Goal: Transaction & Acquisition: Obtain resource

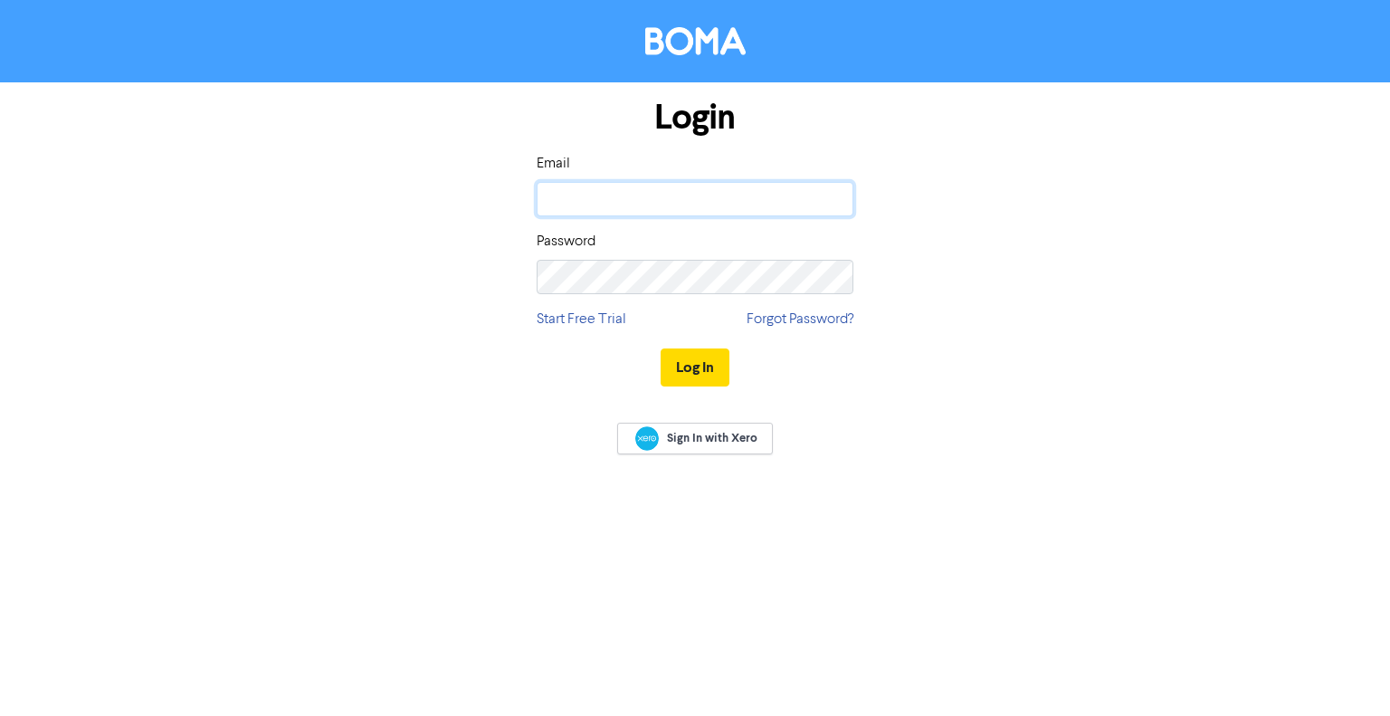
click at [747, 194] on input "email" at bounding box center [694, 199] width 317 height 34
type input "[EMAIL_ADDRESS][DOMAIN_NAME]"
click at [771, 189] on input "[EMAIL_ADDRESS][DOMAIN_NAME]" at bounding box center [694, 199] width 317 height 34
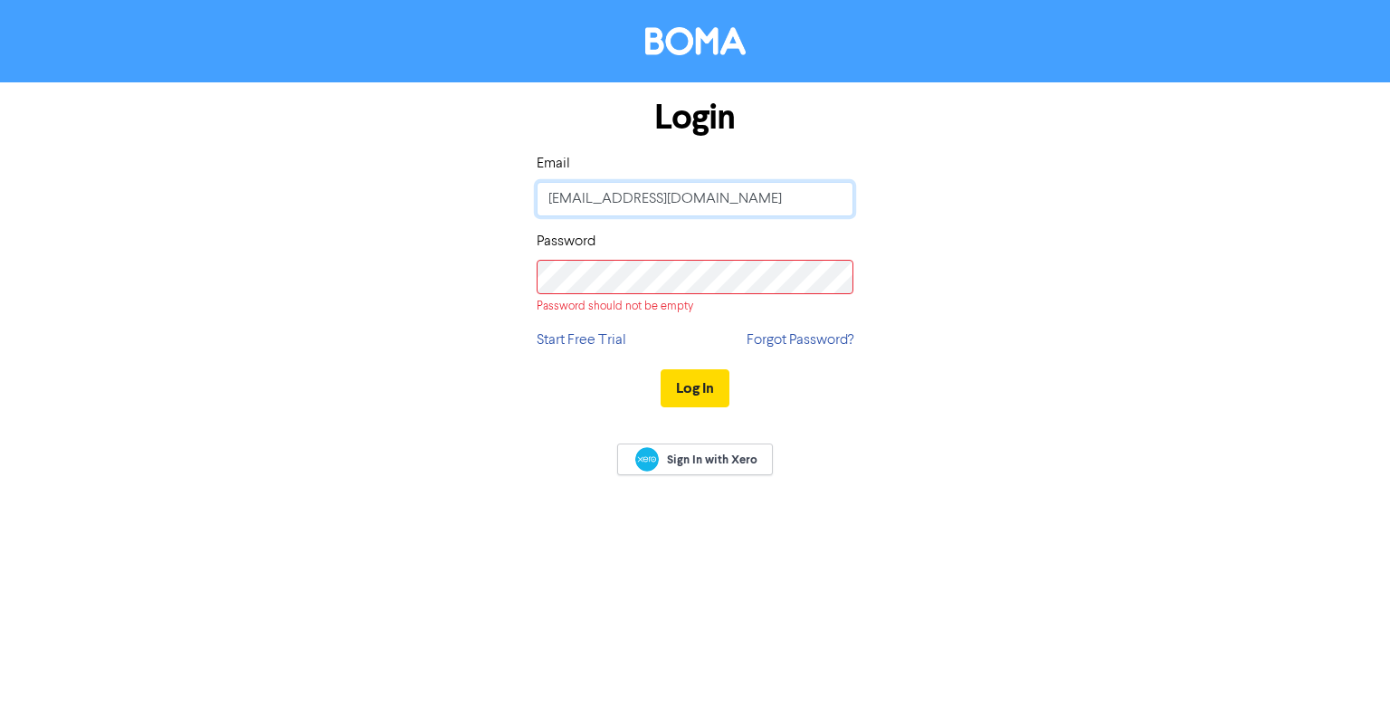
click at [771, 189] on input "[EMAIL_ADDRESS][DOMAIN_NAME]" at bounding box center [694, 199] width 317 height 34
click at [887, 177] on div "Login Email [EMAIL_ADDRESS][DOMAIN_NAME] Password Password should not be empty …" at bounding box center [694, 253] width 1031 height 343
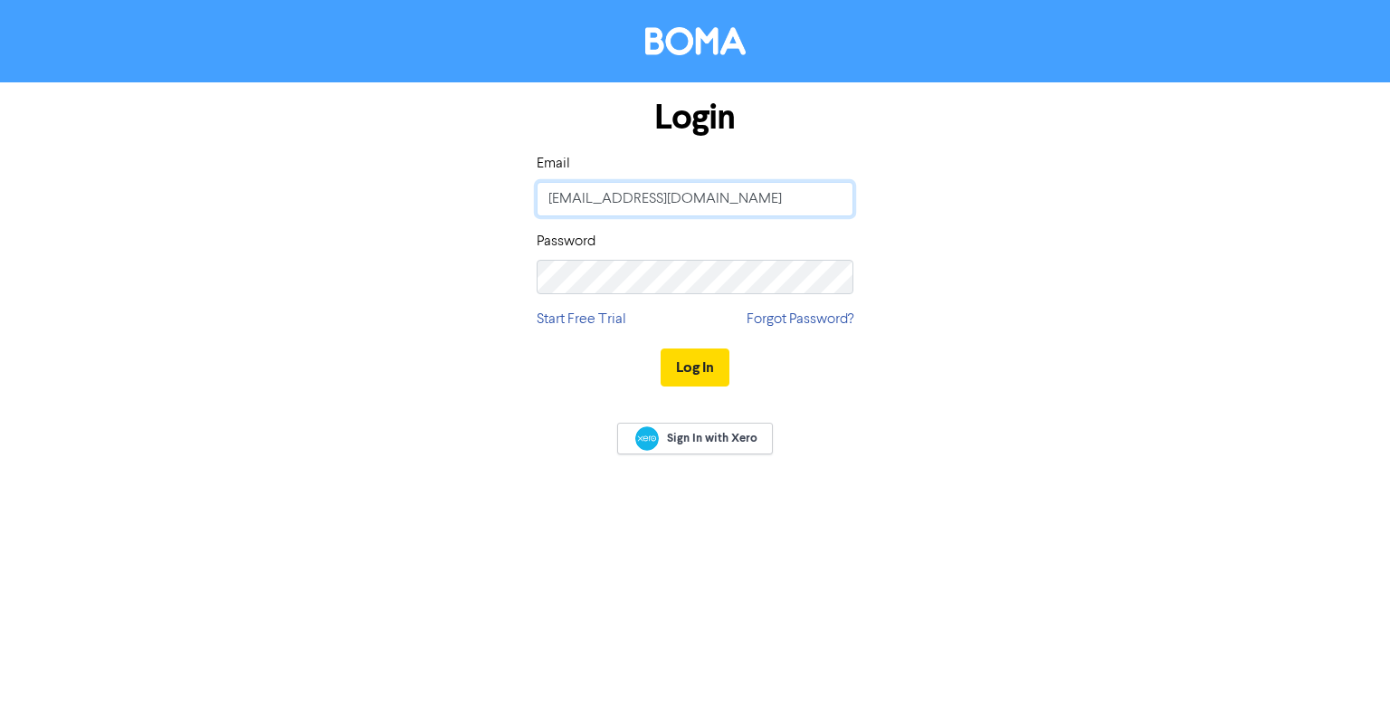
click at [785, 198] on input "[EMAIL_ADDRESS][DOMAIN_NAME]" at bounding box center [694, 199] width 317 height 34
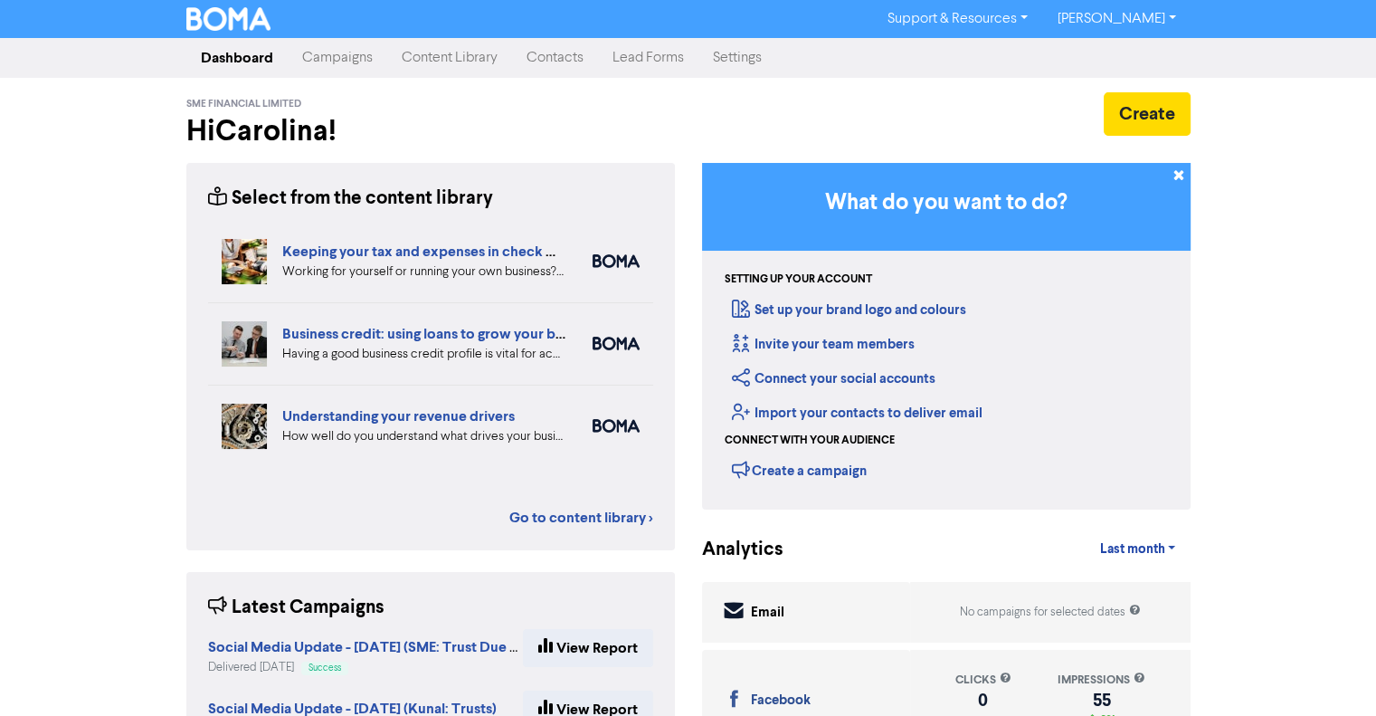
drag, startPoint x: 669, startPoint y: 126, endPoint x: 650, endPoint y: 129, distance: 19.3
click at [669, 126] on h2 "Hi [PERSON_NAME] !" at bounding box center [430, 131] width 489 height 34
click at [333, 59] on link "Campaigns" at bounding box center [338, 58] width 100 height 36
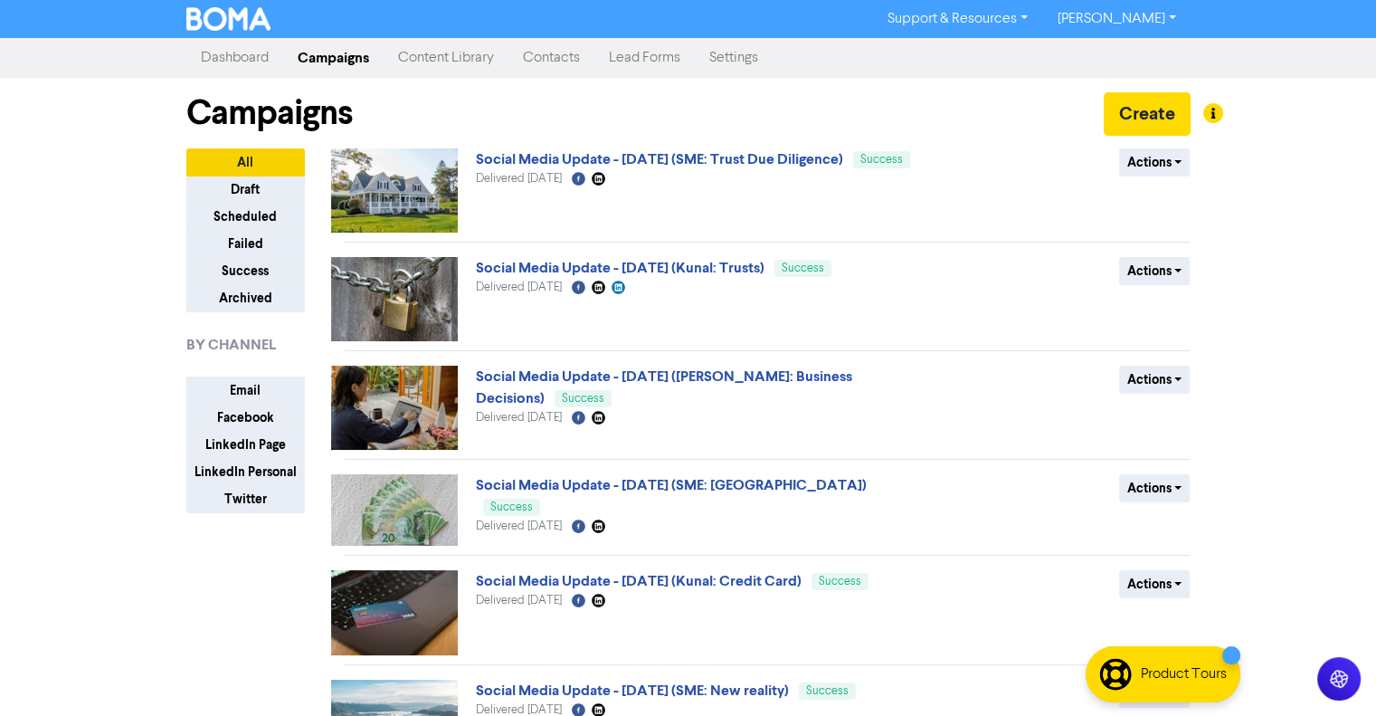
click at [463, 64] on link "Content Library" at bounding box center [446, 58] width 125 height 36
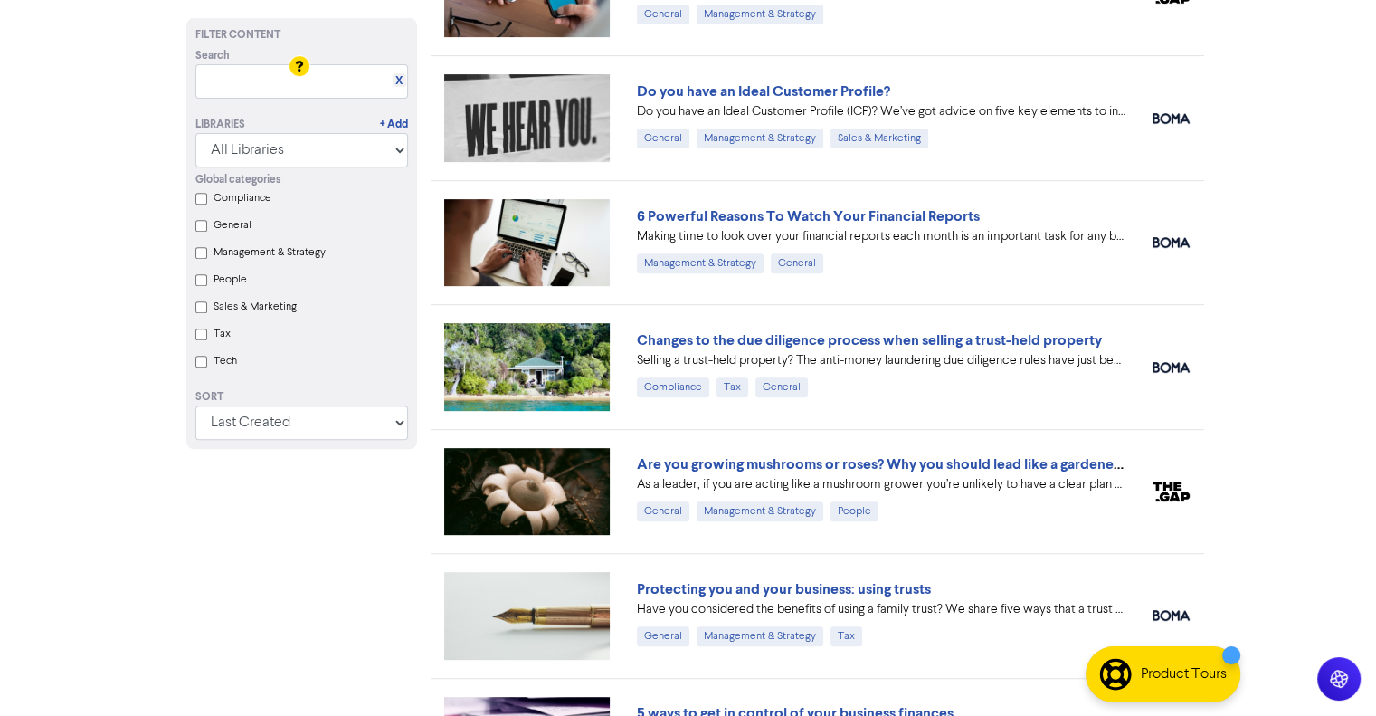
scroll to position [724, 0]
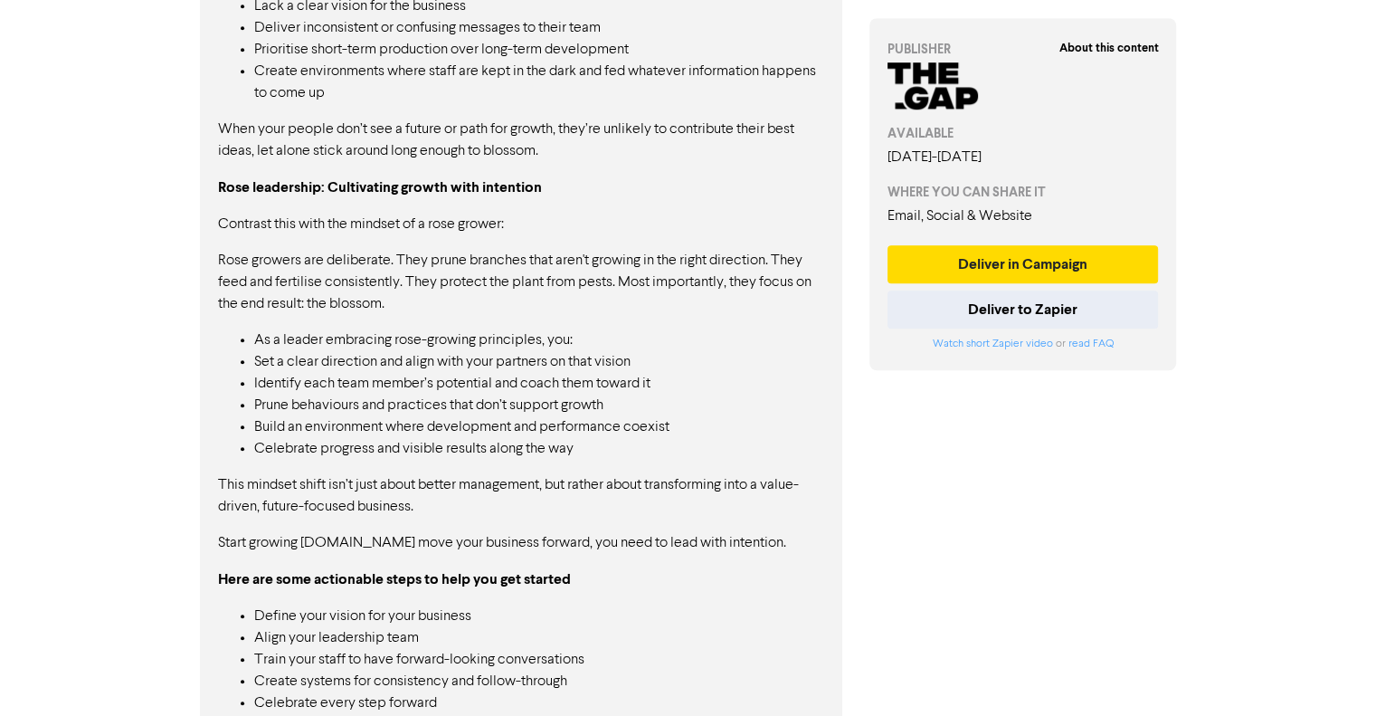
scroll to position [1285, 0]
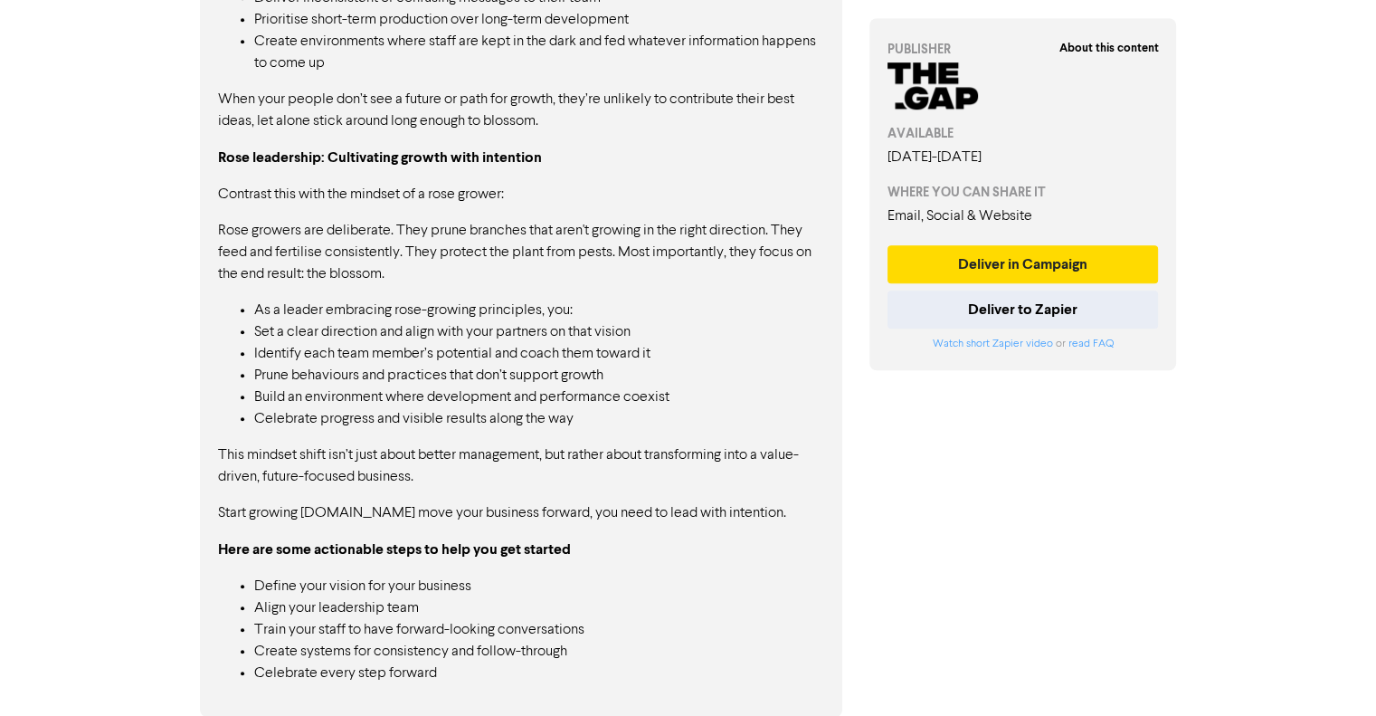
click at [712, 482] on p "This mindset shift isn’t just about better management, but rather about transfo…" at bounding box center [521, 465] width 606 height 43
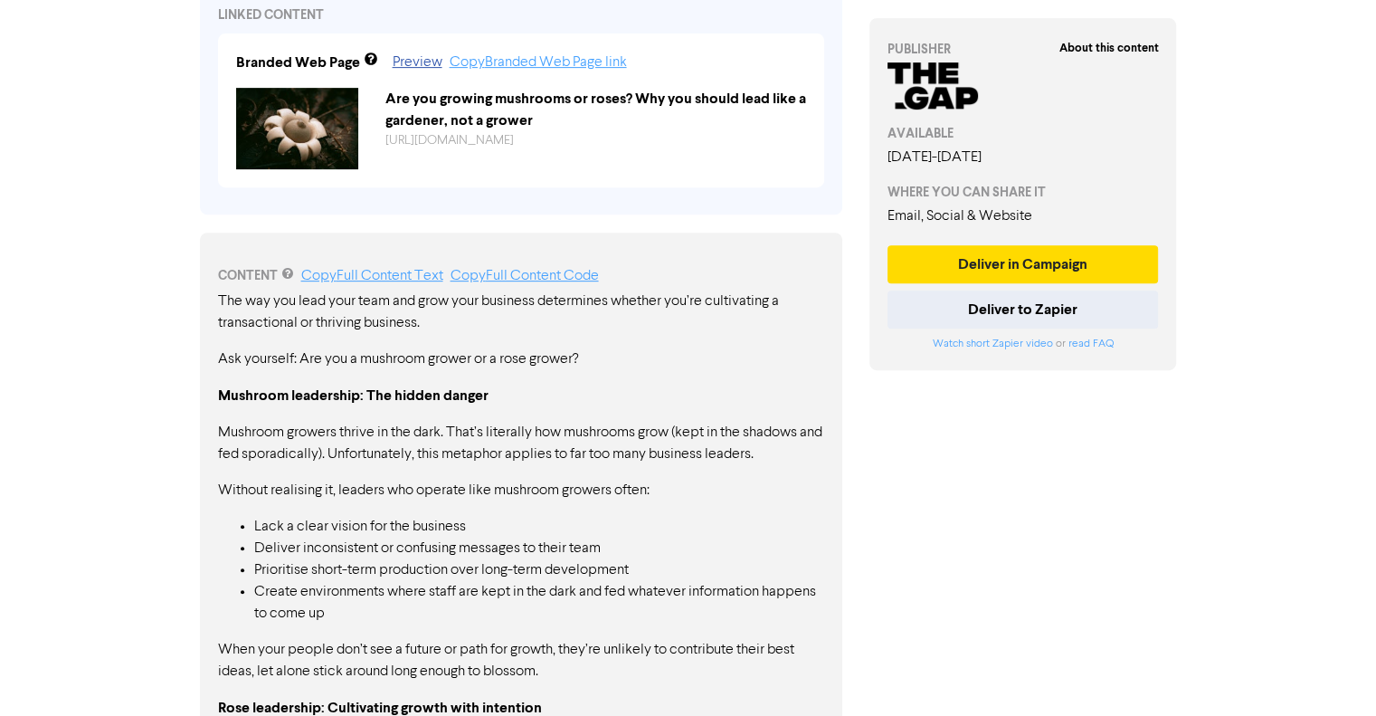
scroll to position [832, 0]
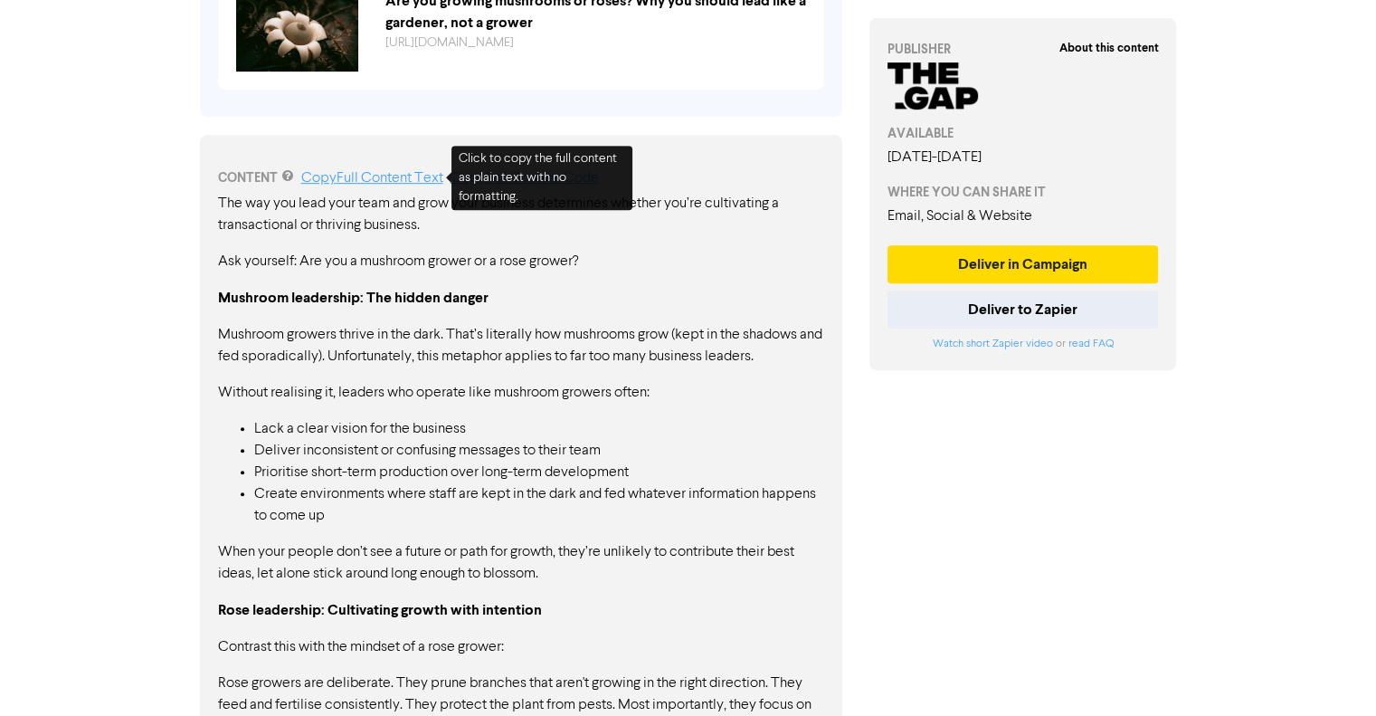
click at [399, 172] on link "Copy Full Content Text" at bounding box center [372, 178] width 142 height 14
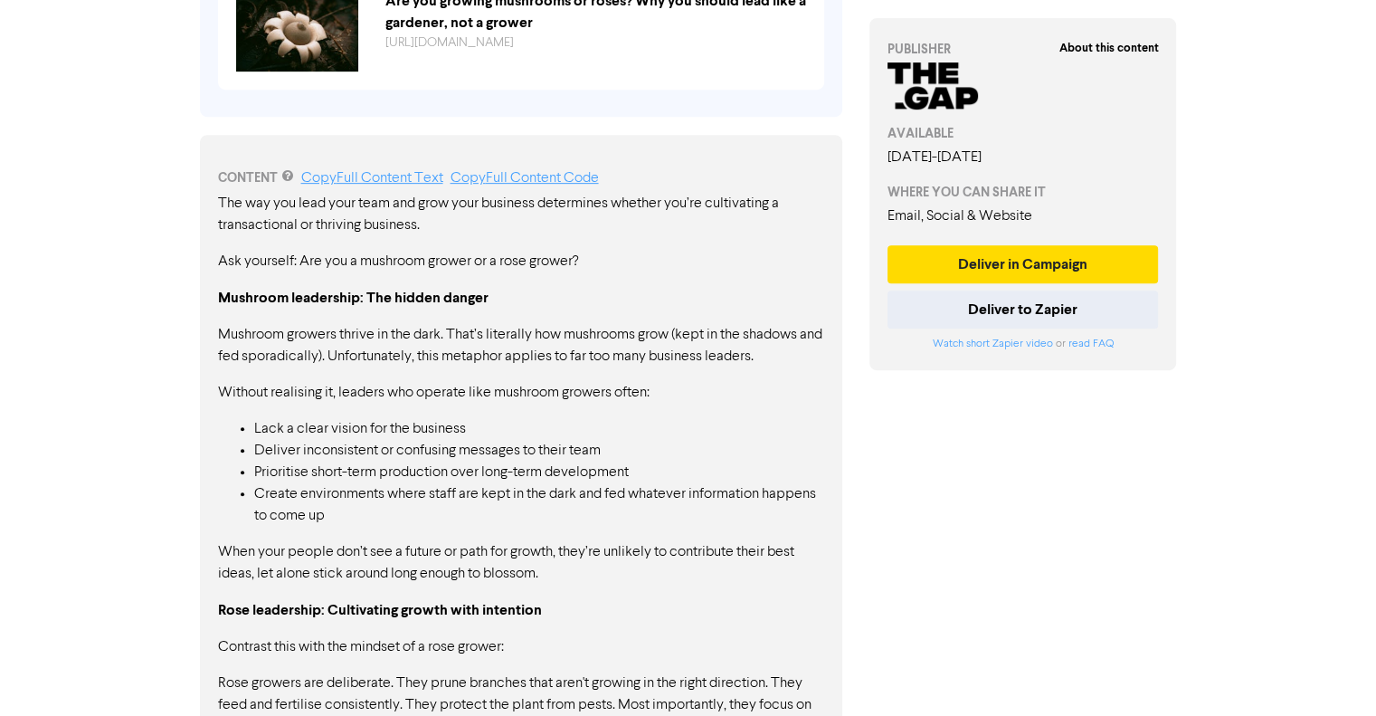
click at [520, 449] on li "Deliver inconsistent or confusing messages to their team" at bounding box center [539, 451] width 570 height 22
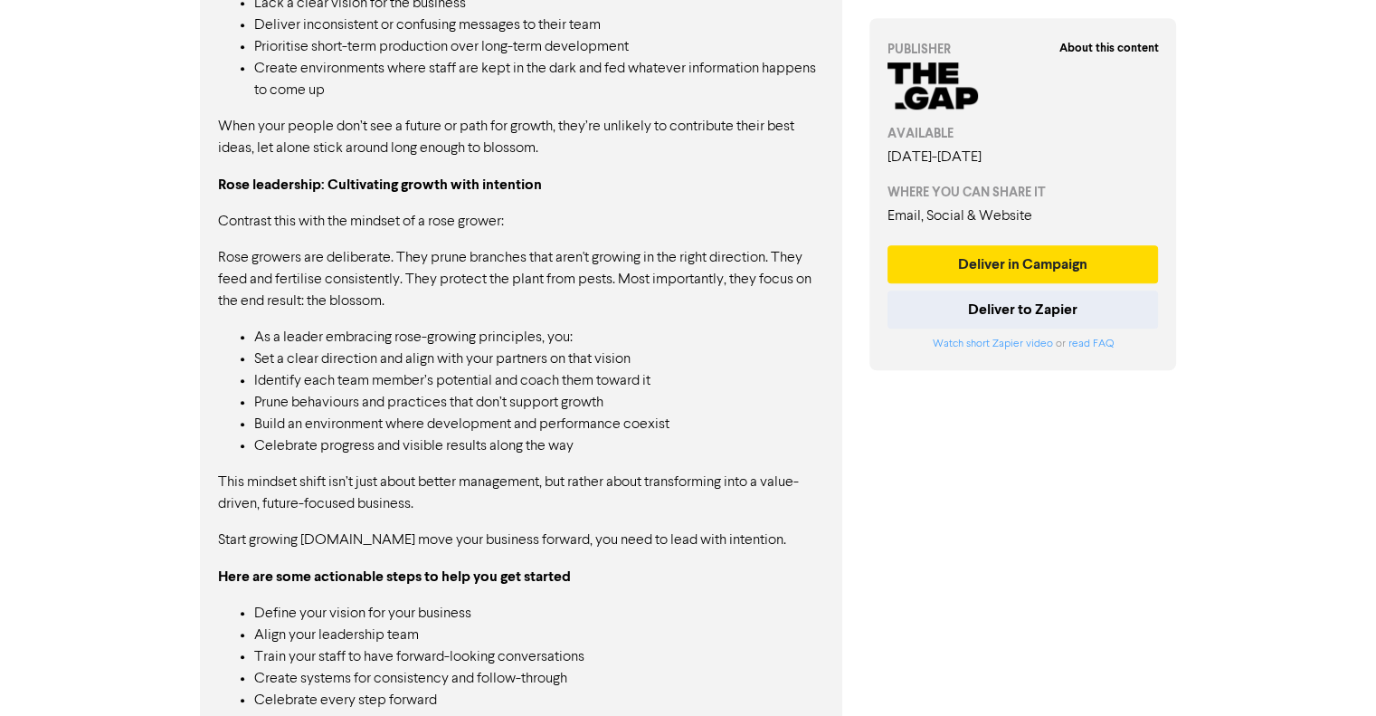
scroll to position [1285, 0]
